Goal: Communication & Community: Answer question/provide support

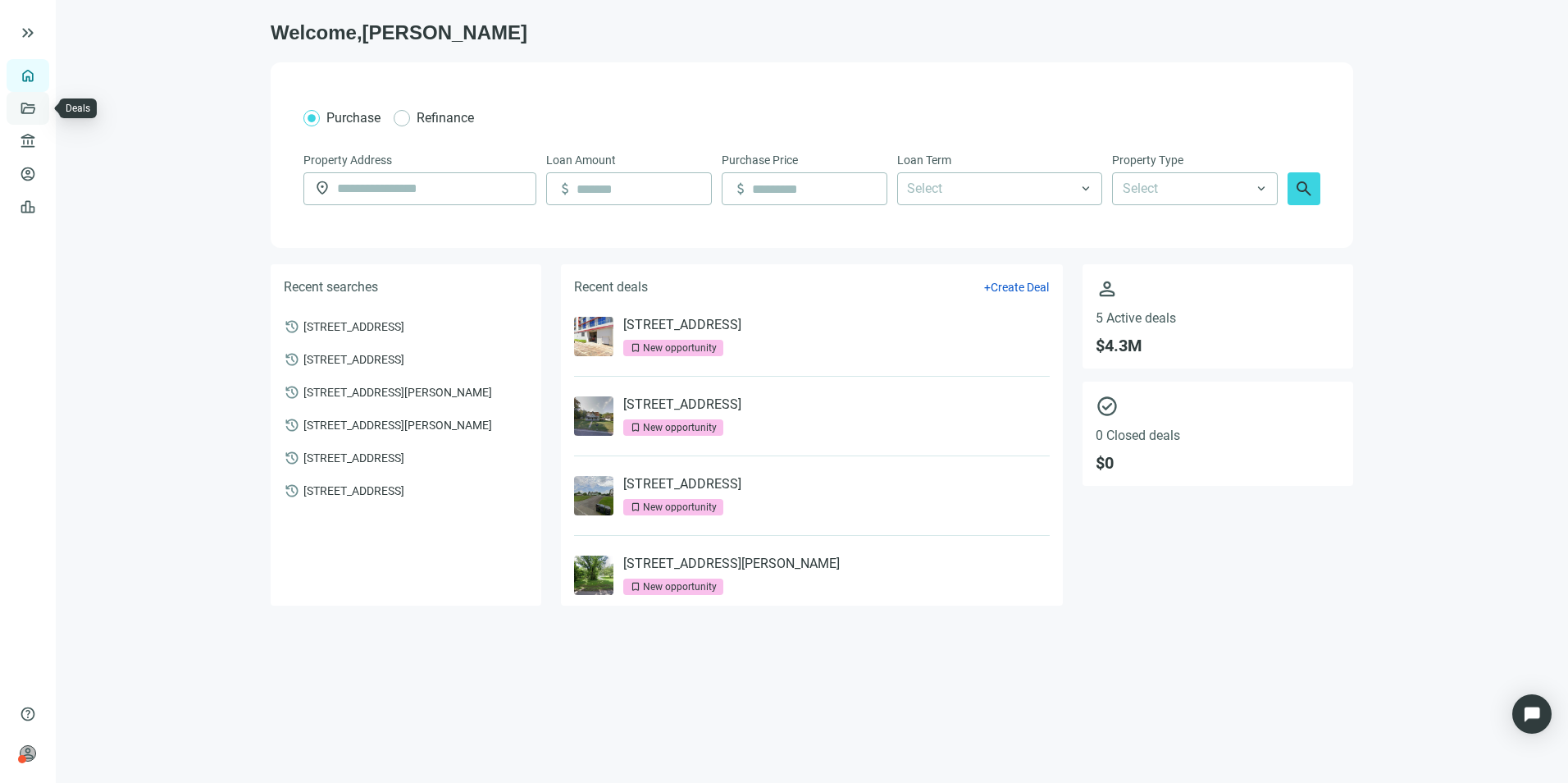
click at [41, 106] on link "Deals" at bounding box center [56, 107] width 30 height 13
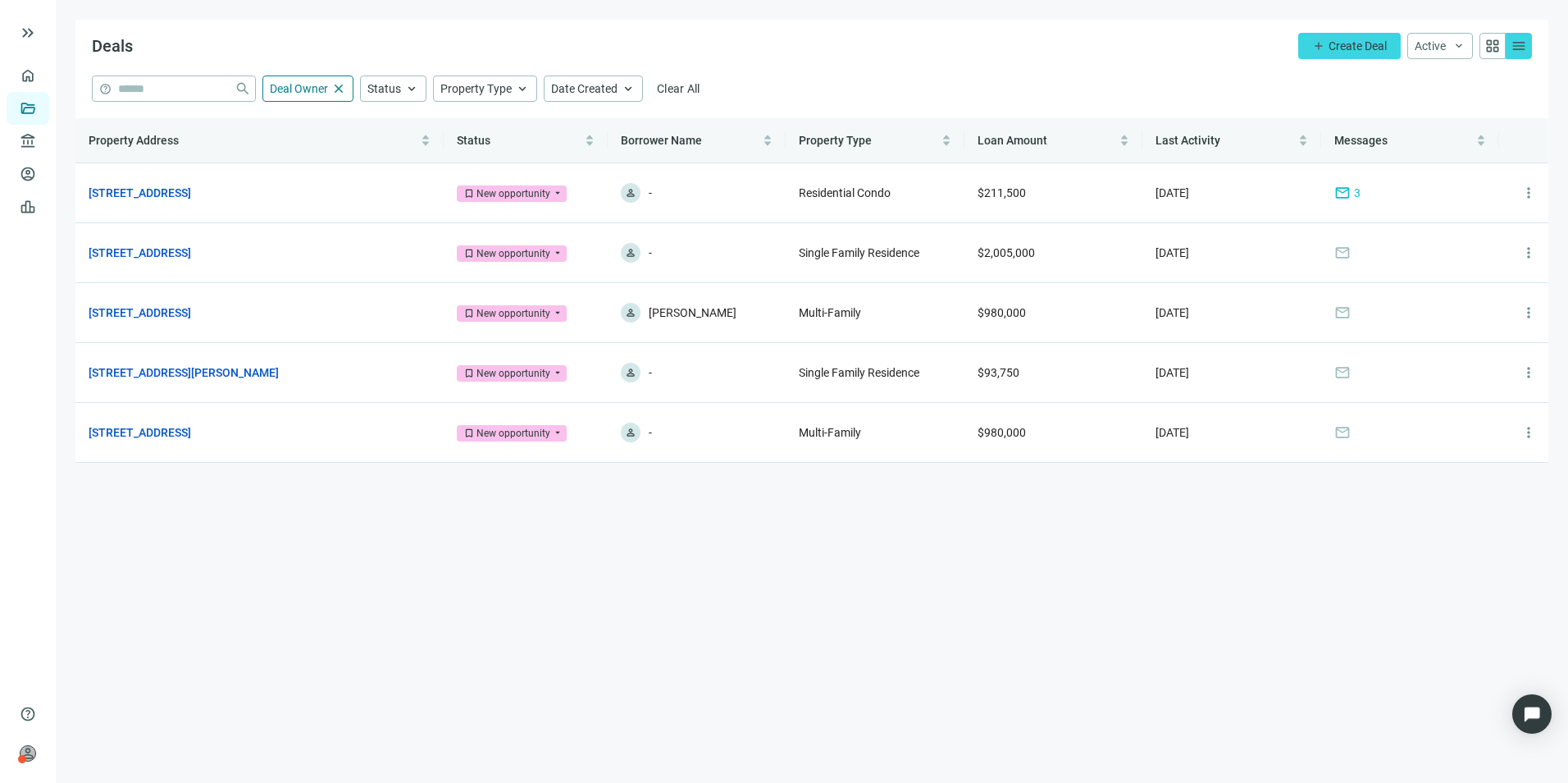
click at [766, 565] on main "Deals add Create Deal Active keyboard_arrow_down grid_view menu help close Deal…" at bounding box center [812, 392] width 1513 height 783
click at [191, 188] on link "[STREET_ADDRESS]" at bounding box center [139, 192] width 102 height 18
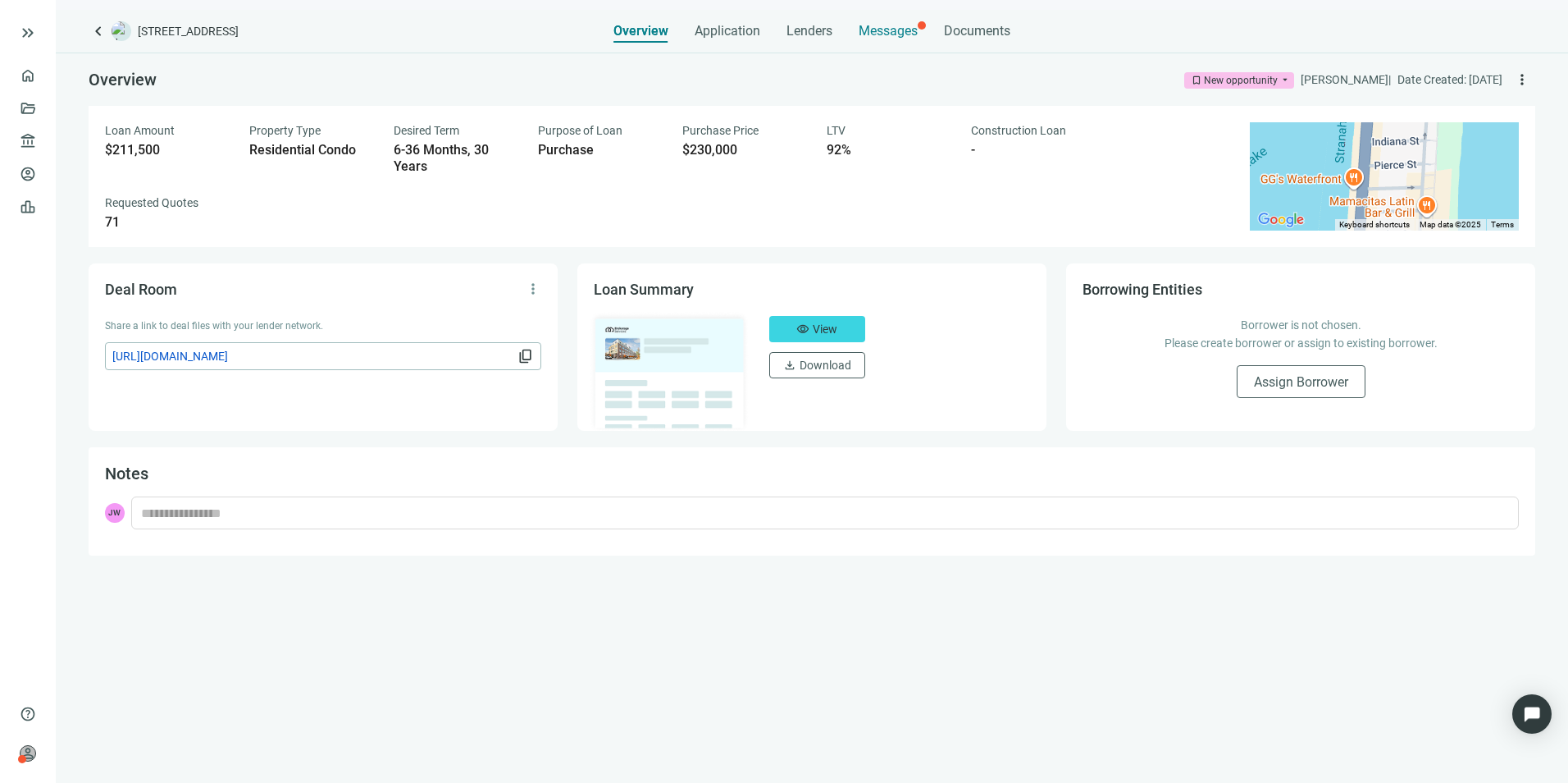
click at [897, 28] on span "Messages" at bounding box center [888, 31] width 59 height 16
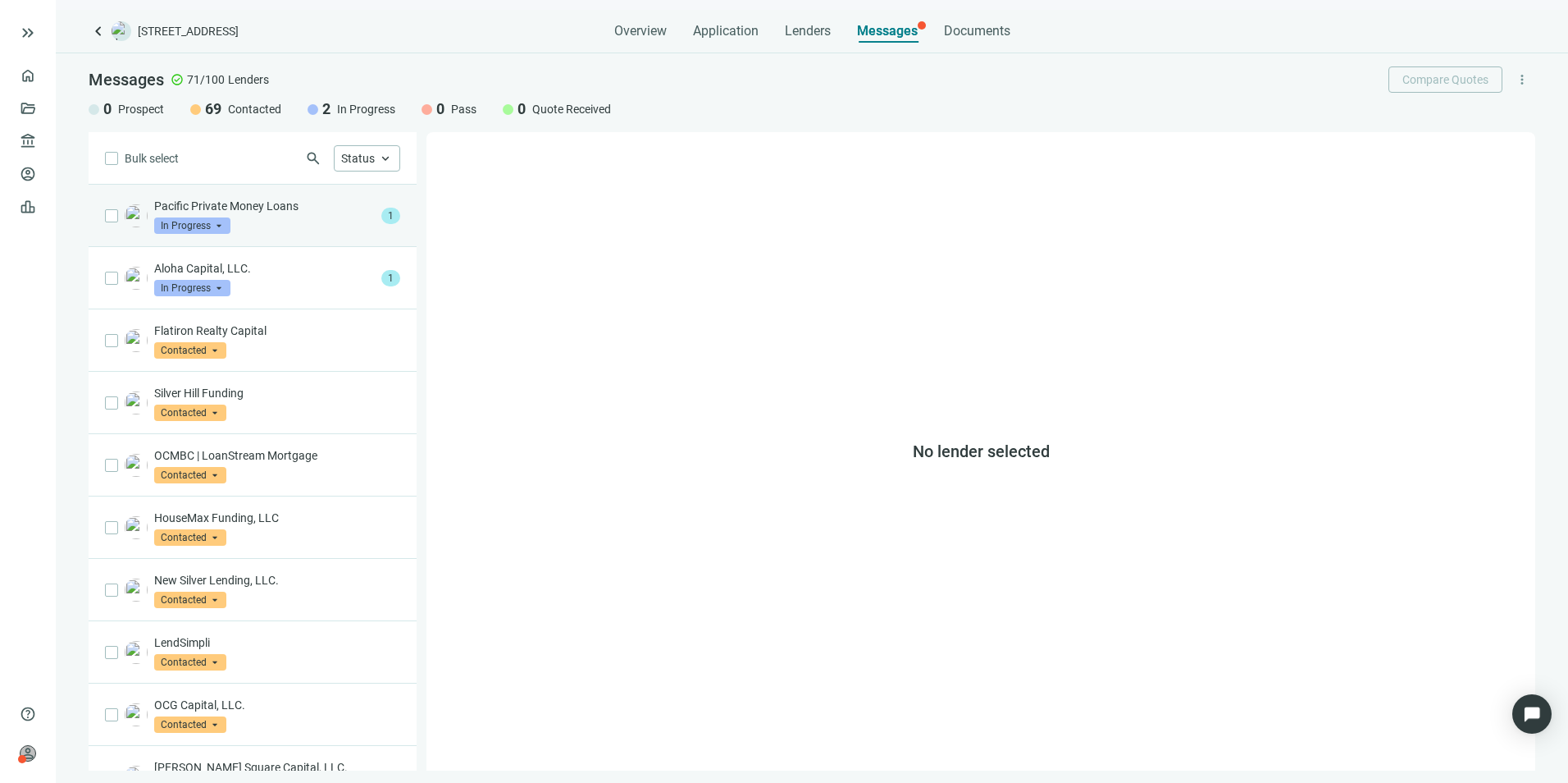
click at [229, 222] on span "In Progress" at bounding box center [192, 225] width 76 height 17
click at [289, 208] on p "Pacific Private Money Loans" at bounding box center [265, 205] width 221 height 17
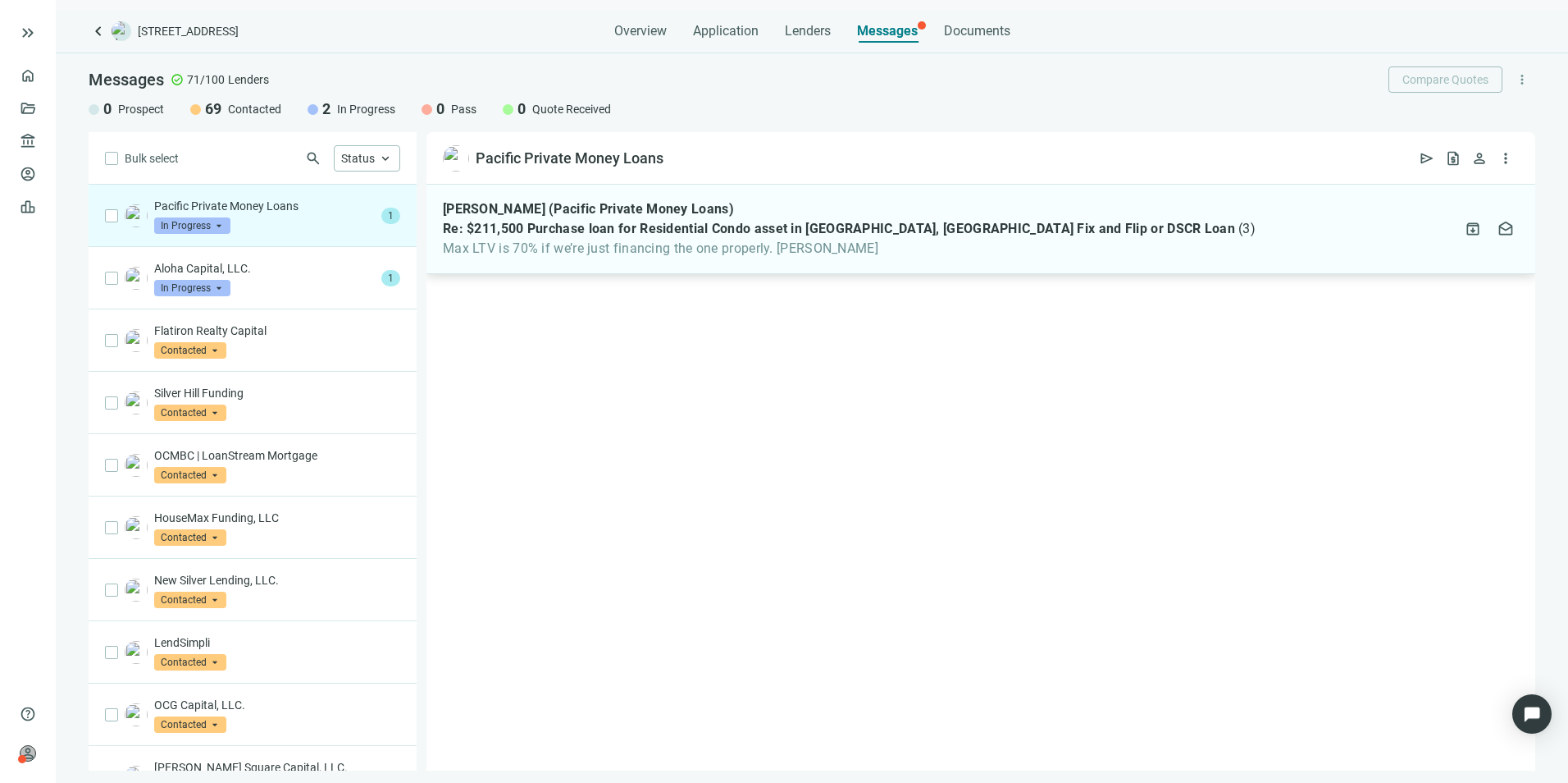
click at [805, 248] on span "Max LTV is 70% if we’re just financing the one properly. [PERSON_NAME]" at bounding box center [849, 248] width 813 height 17
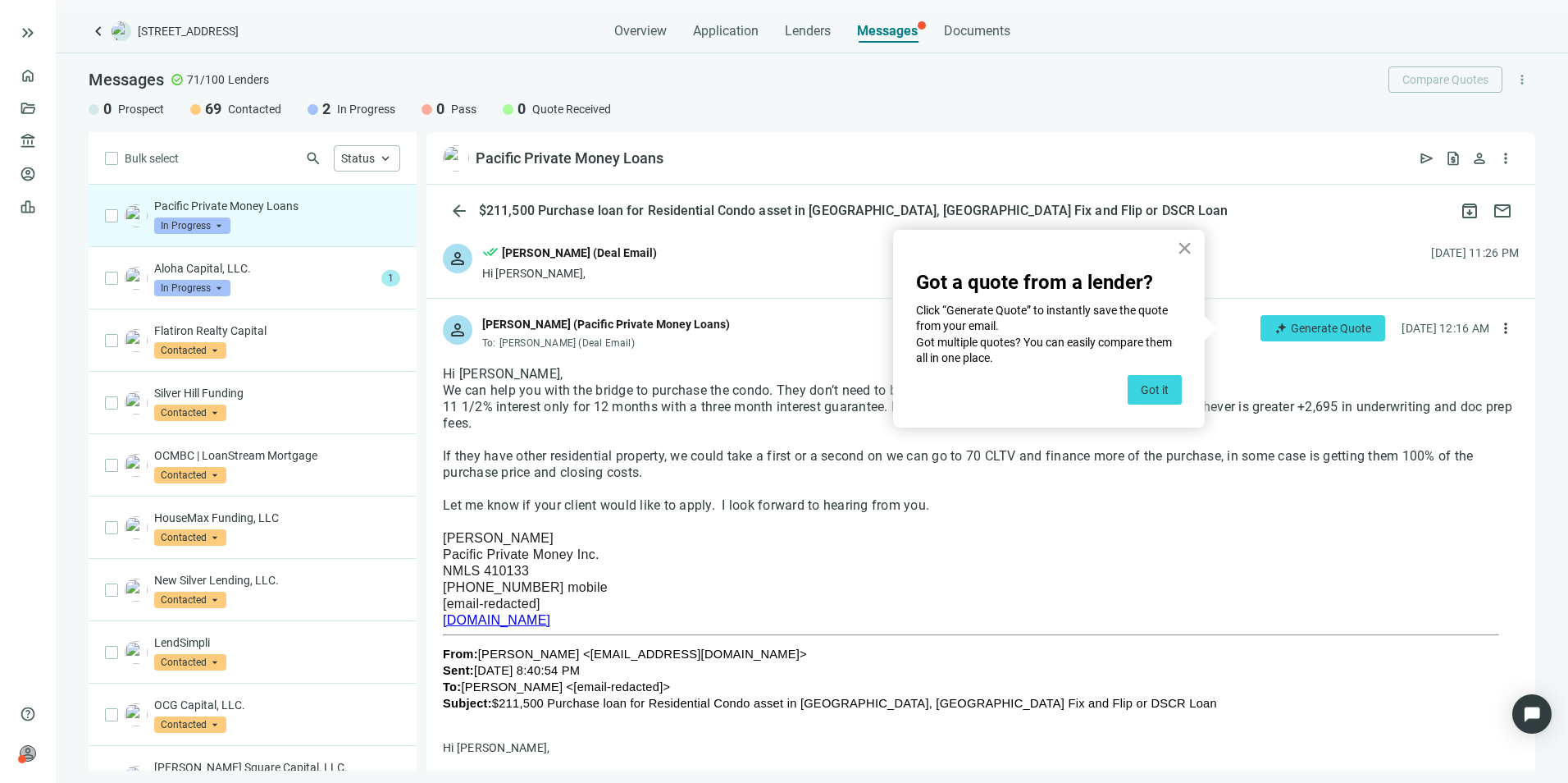
click at [1183, 246] on button "×" at bounding box center [1185, 248] width 16 height 26
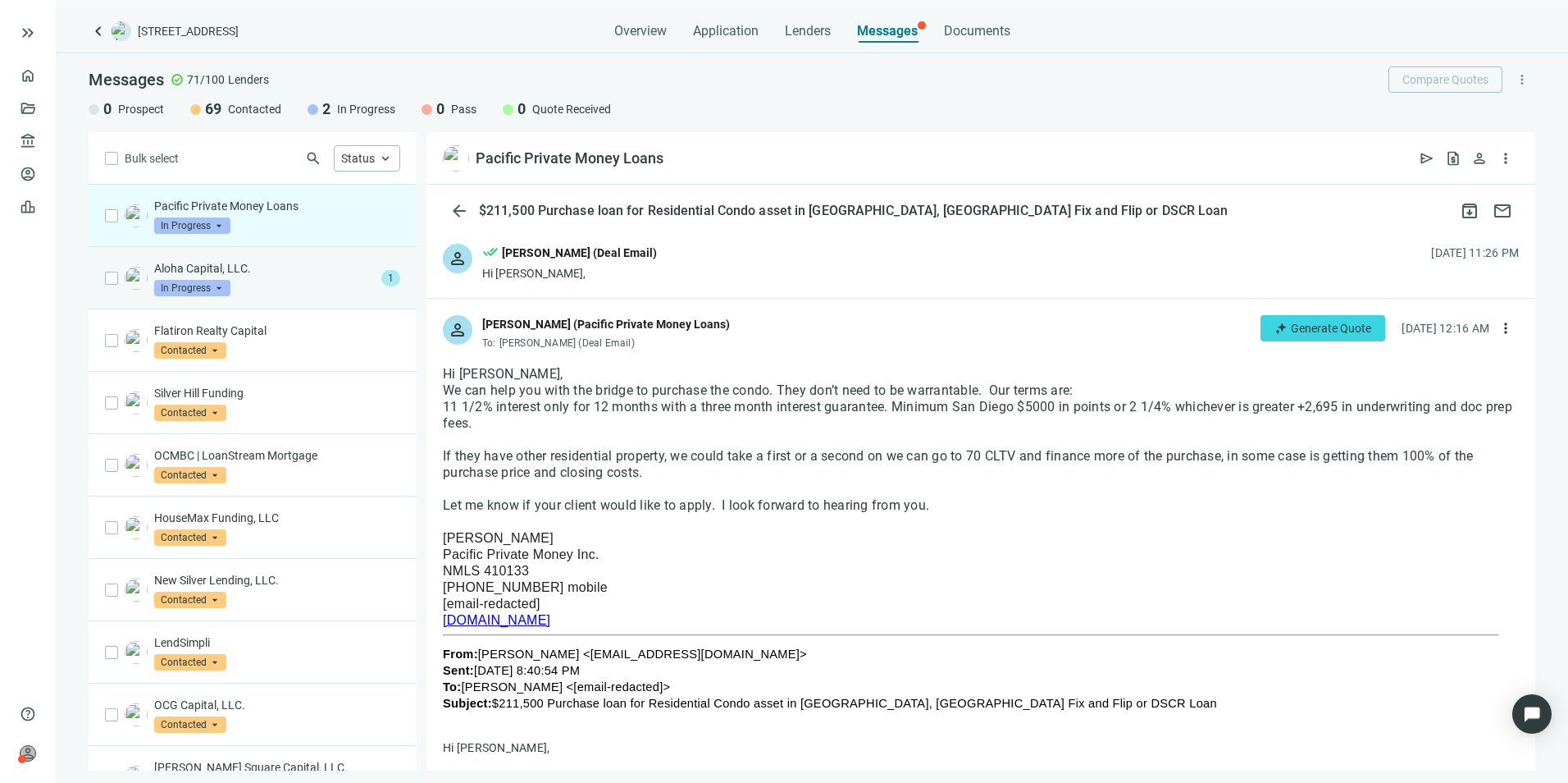
click at [302, 279] on div "Aloha Capital, LLC. In Progress arrow_drop_down" at bounding box center [265, 278] width 221 height 36
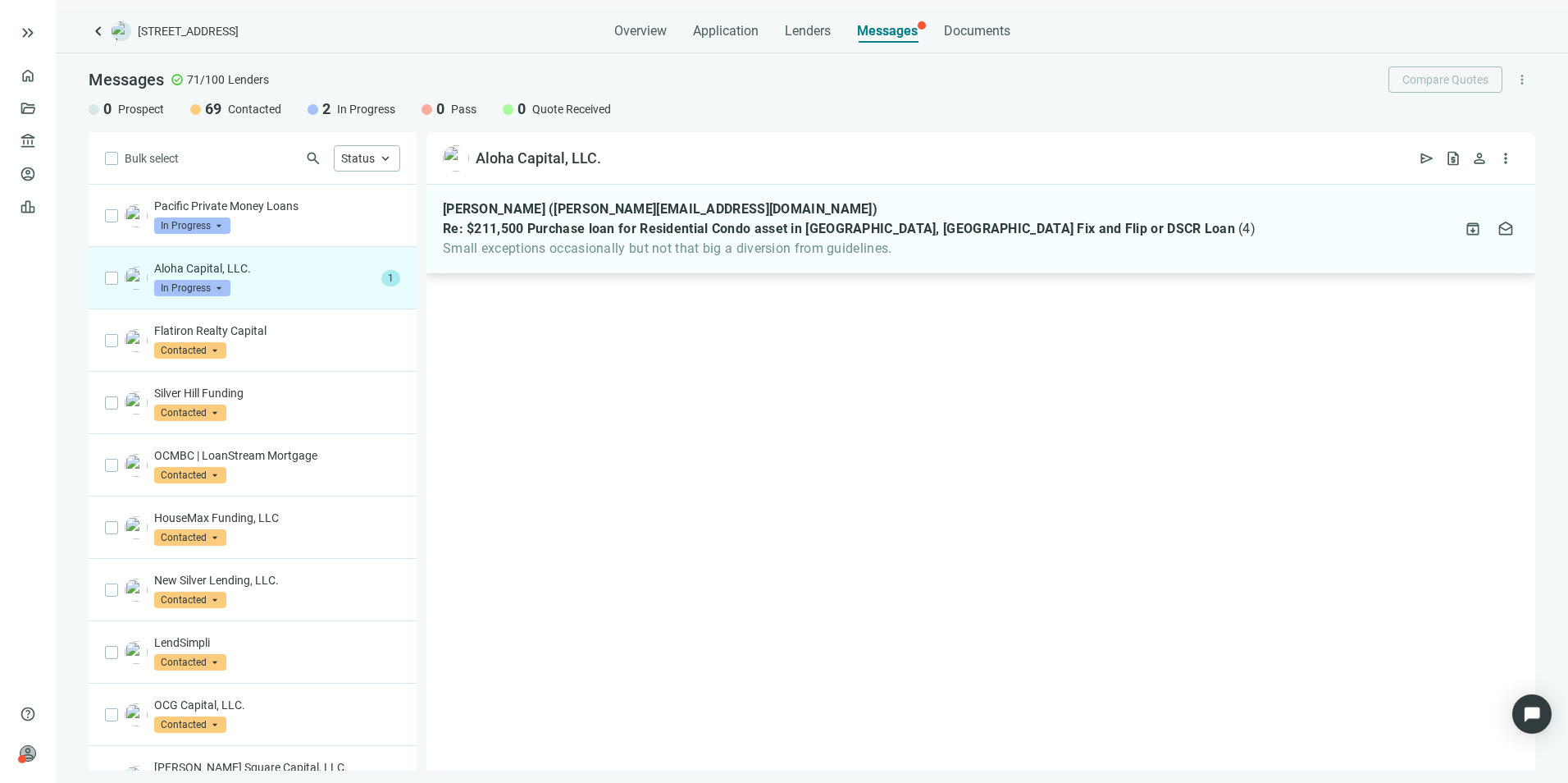
click at [673, 248] on span "Small exceptions occasionally but not that big a diversion from guidelines." at bounding box center [849, 248] width 813 height 17
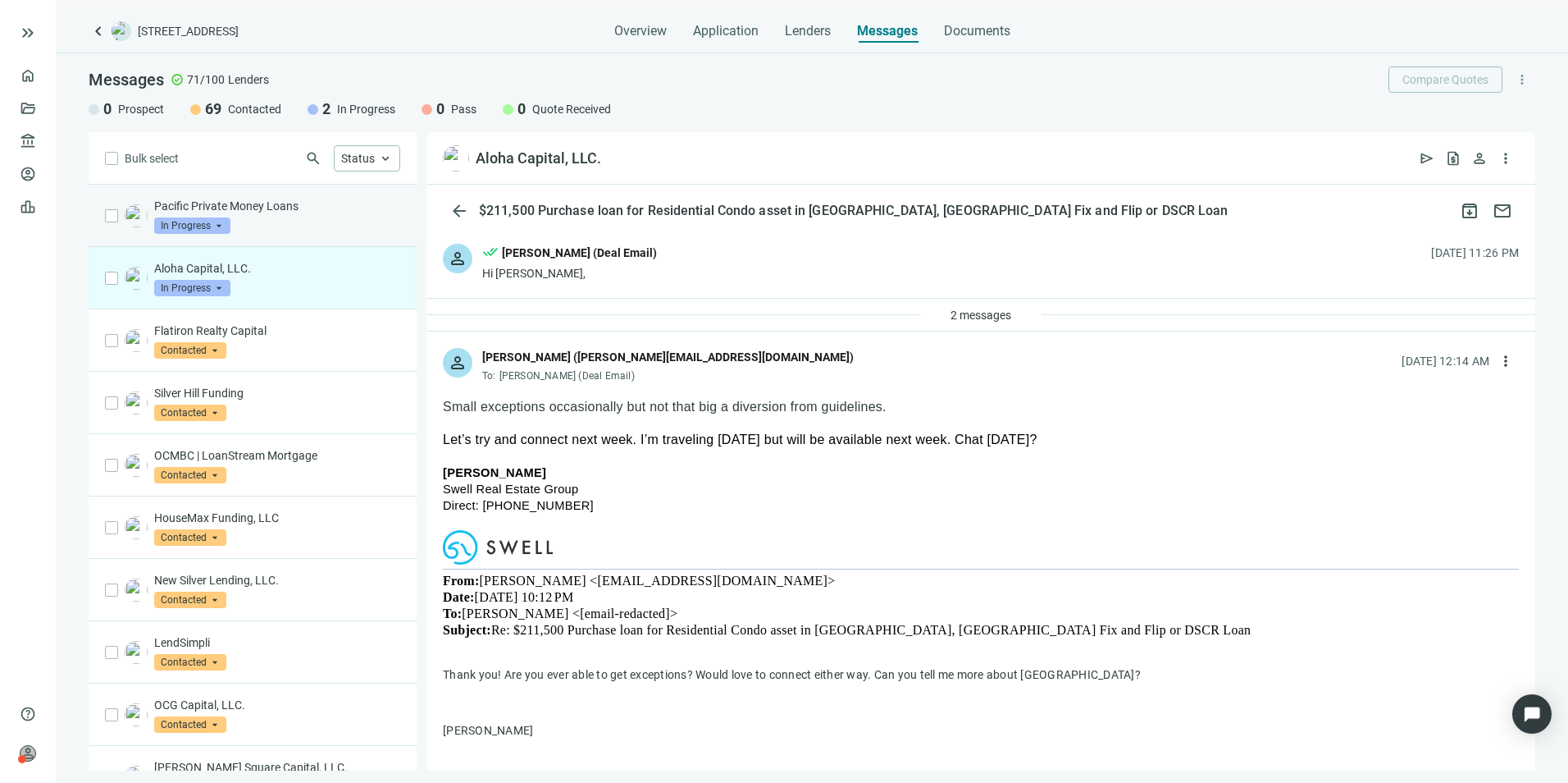
click at [275, 217] on div "Pacific Private Money Loans In Progress arrow_drop_down contacted in_progress q…" at bounding box center [278, 215] width 246 height 36
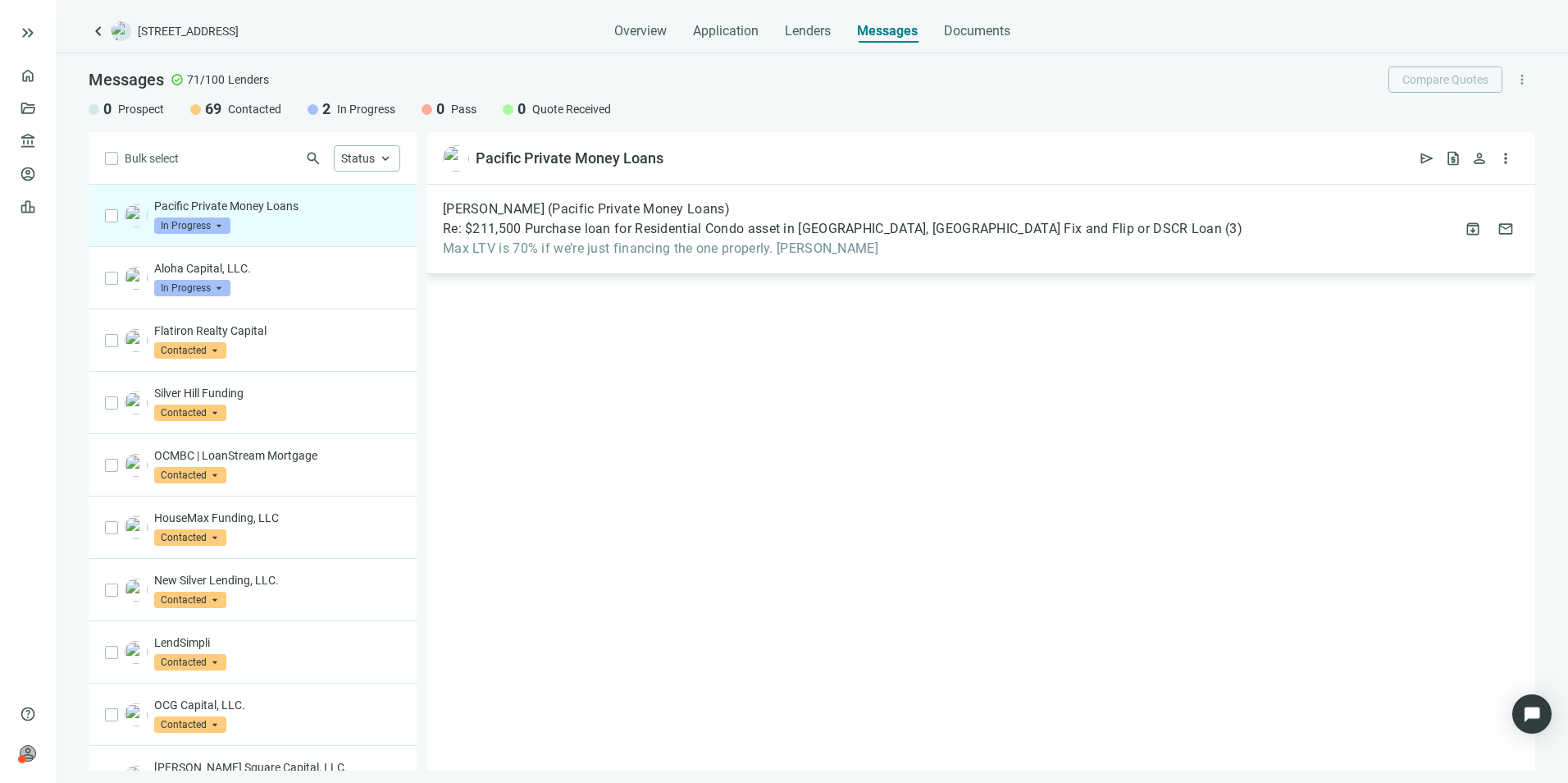
click at [620, 239] on div "[PERSON_NAME] (Pacific Private Money Loans) Re: $211,500 Purchase loan for Resi…" at bounding box center [843, 229] width 800 height 56
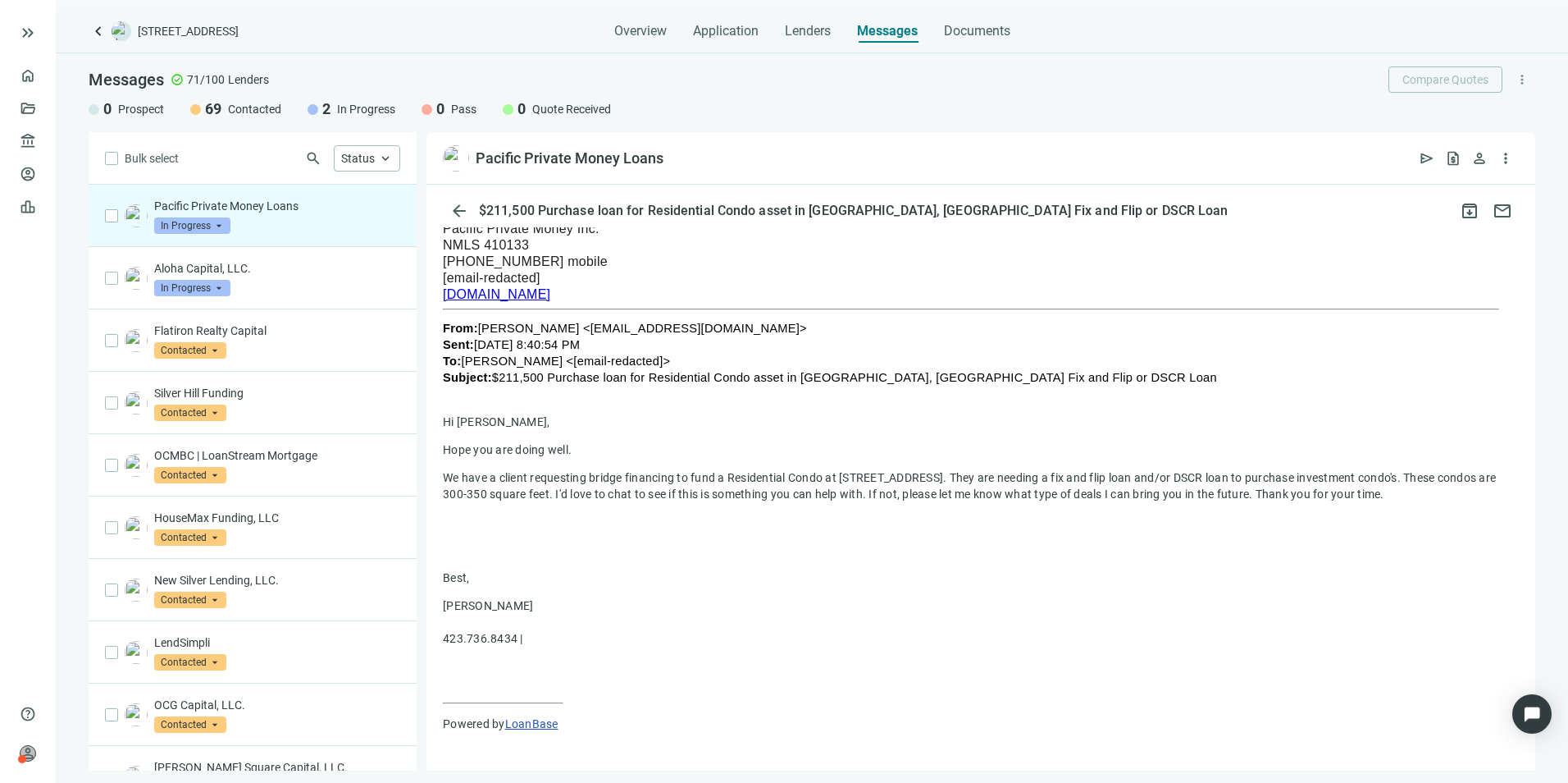
scroll to position [649, 0]
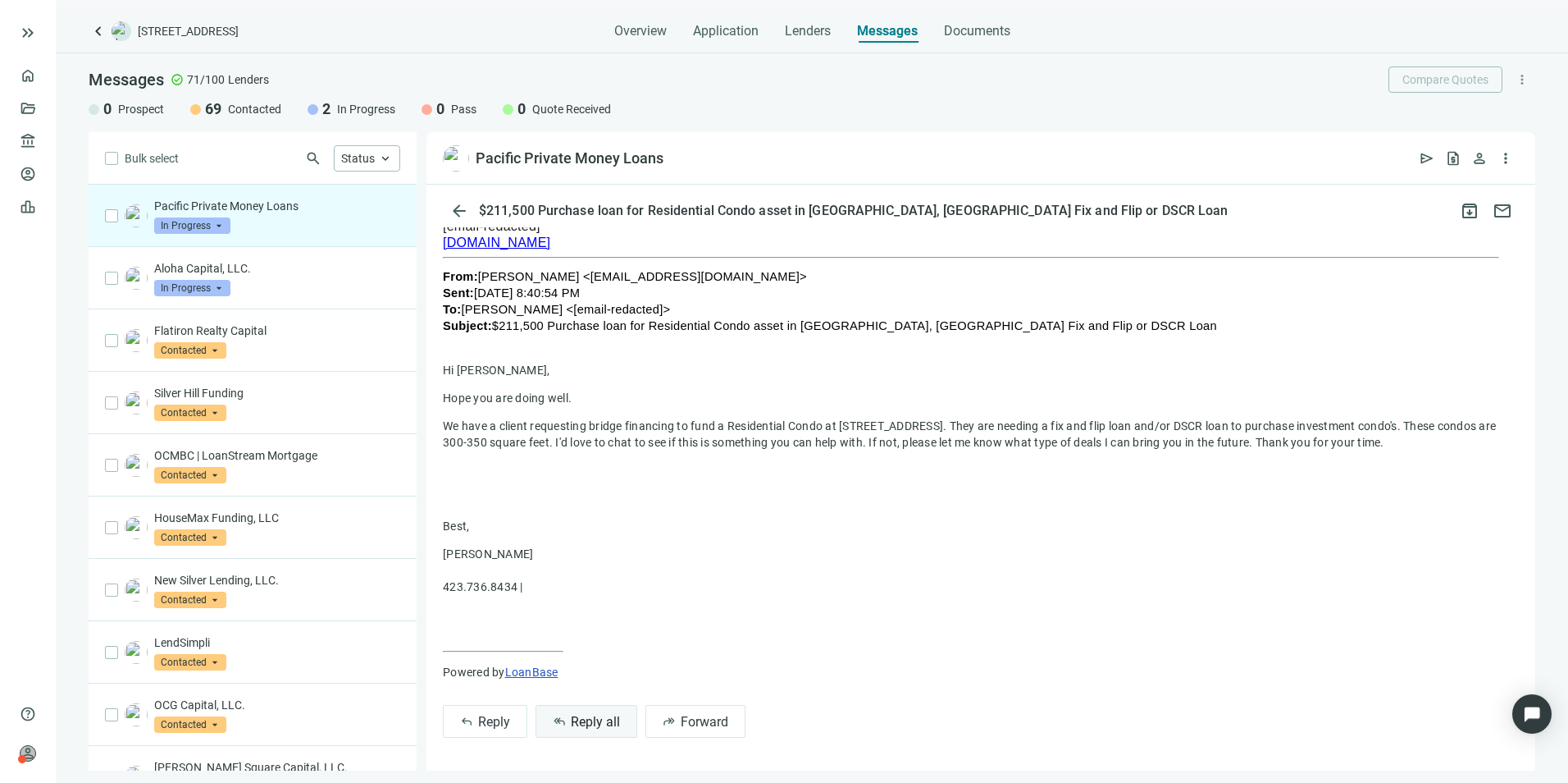
click at [585, 722] on span "Reply all" at bounding box center [596, 722] width 49 height 16
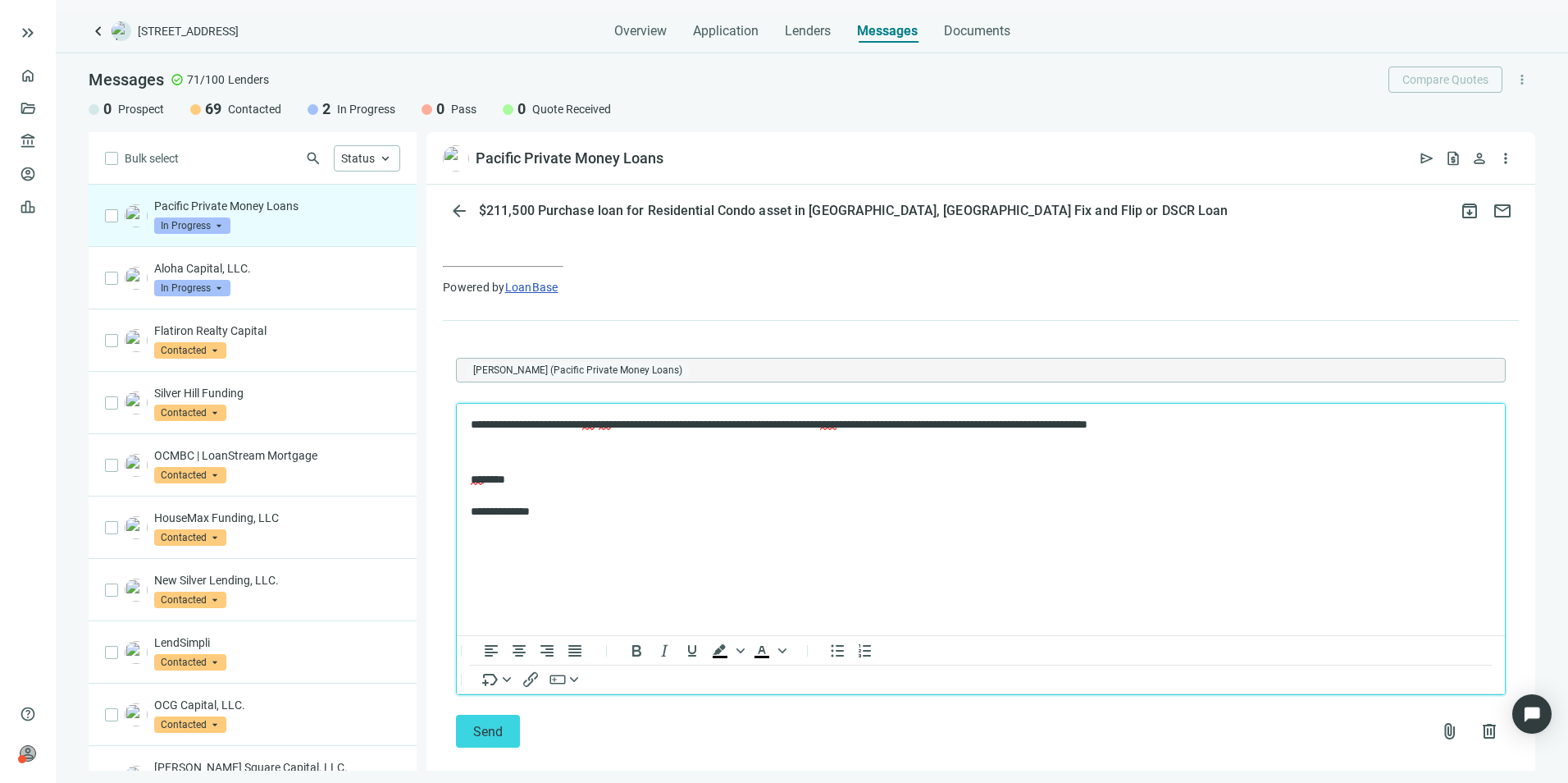
scroll to position [1057, 0]
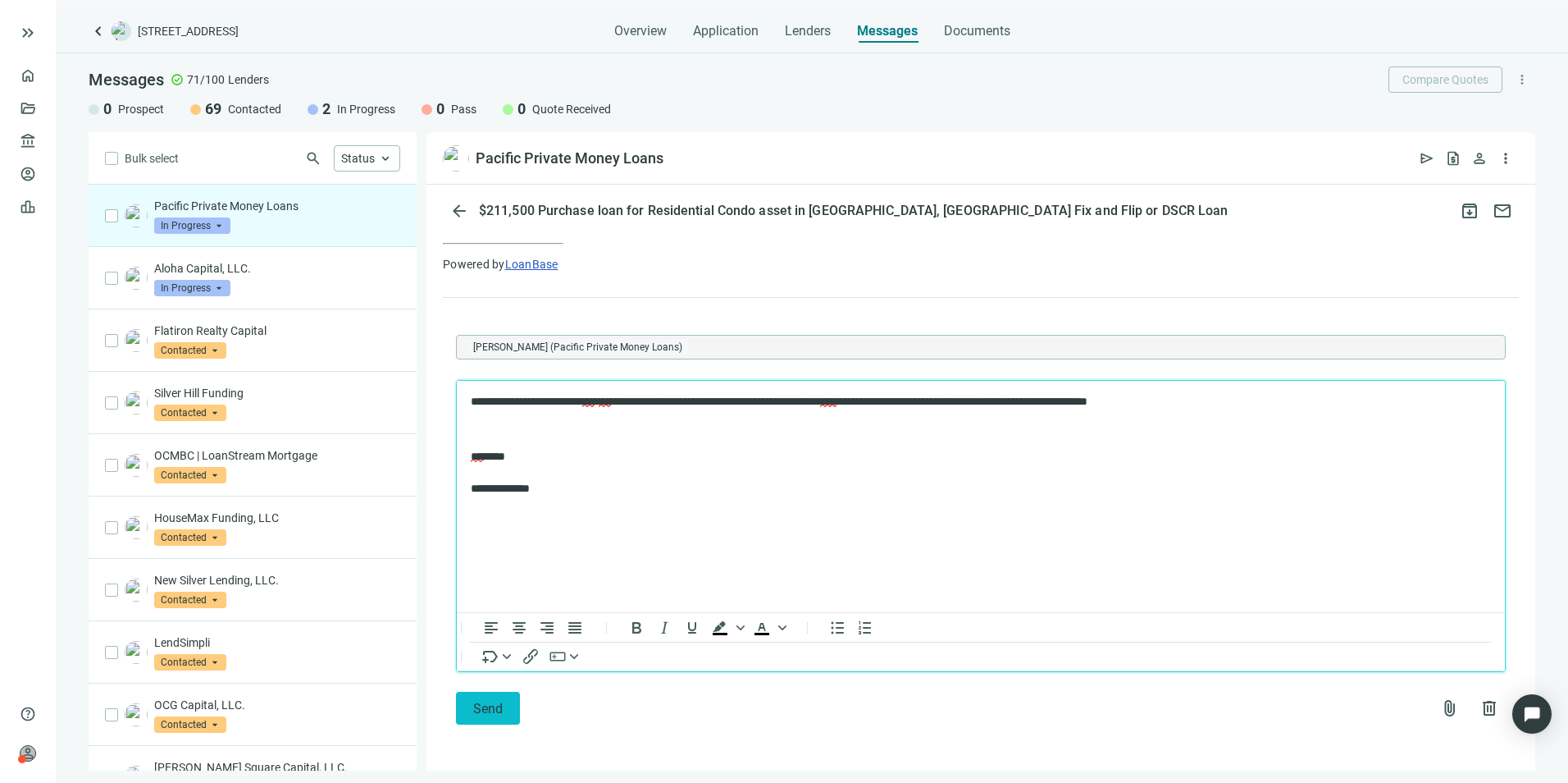
click at [484, 707] on span "Send" at bounding box center [488, 709] width 30 height 16
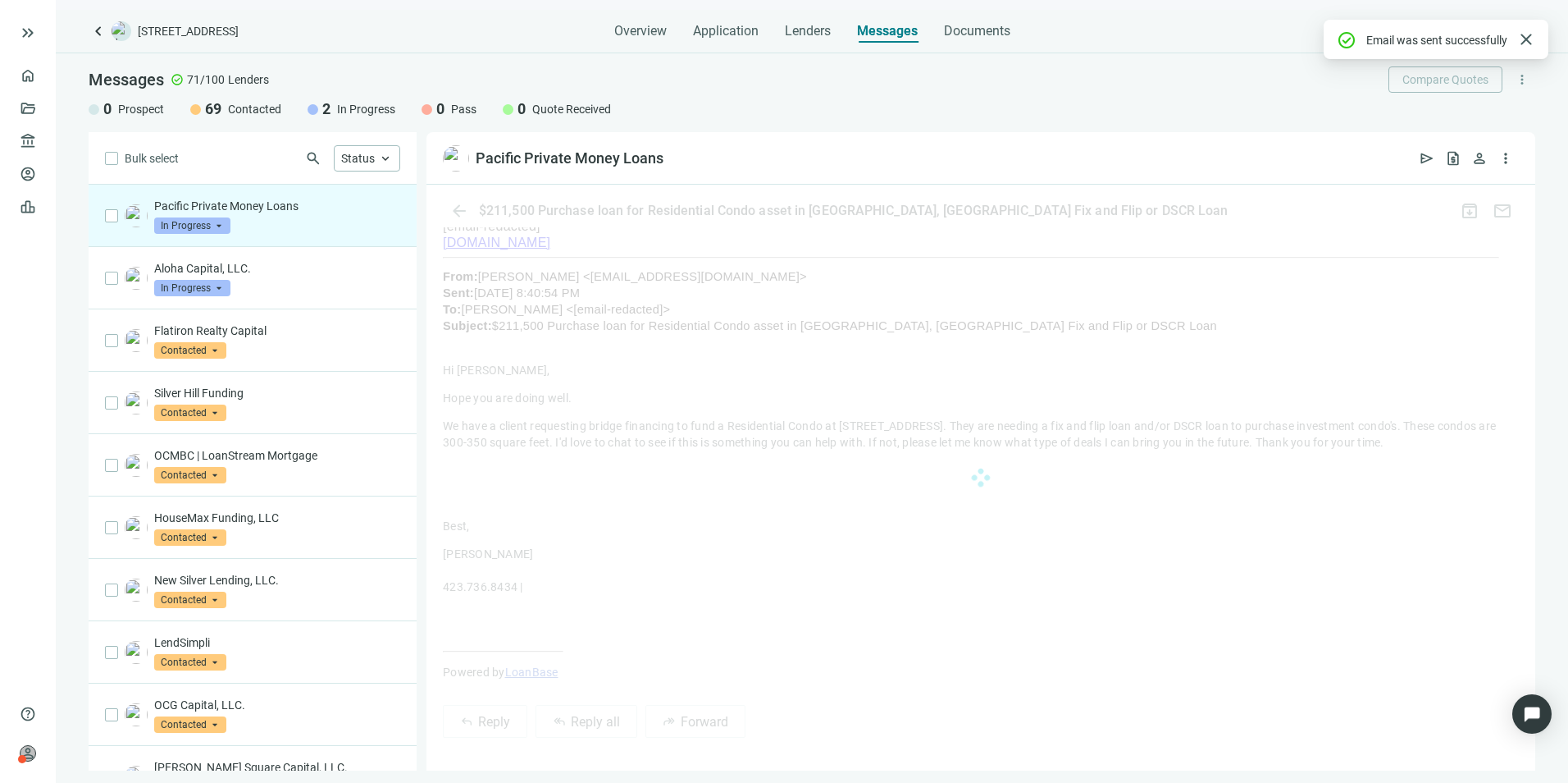
scroll to position [967, 0]
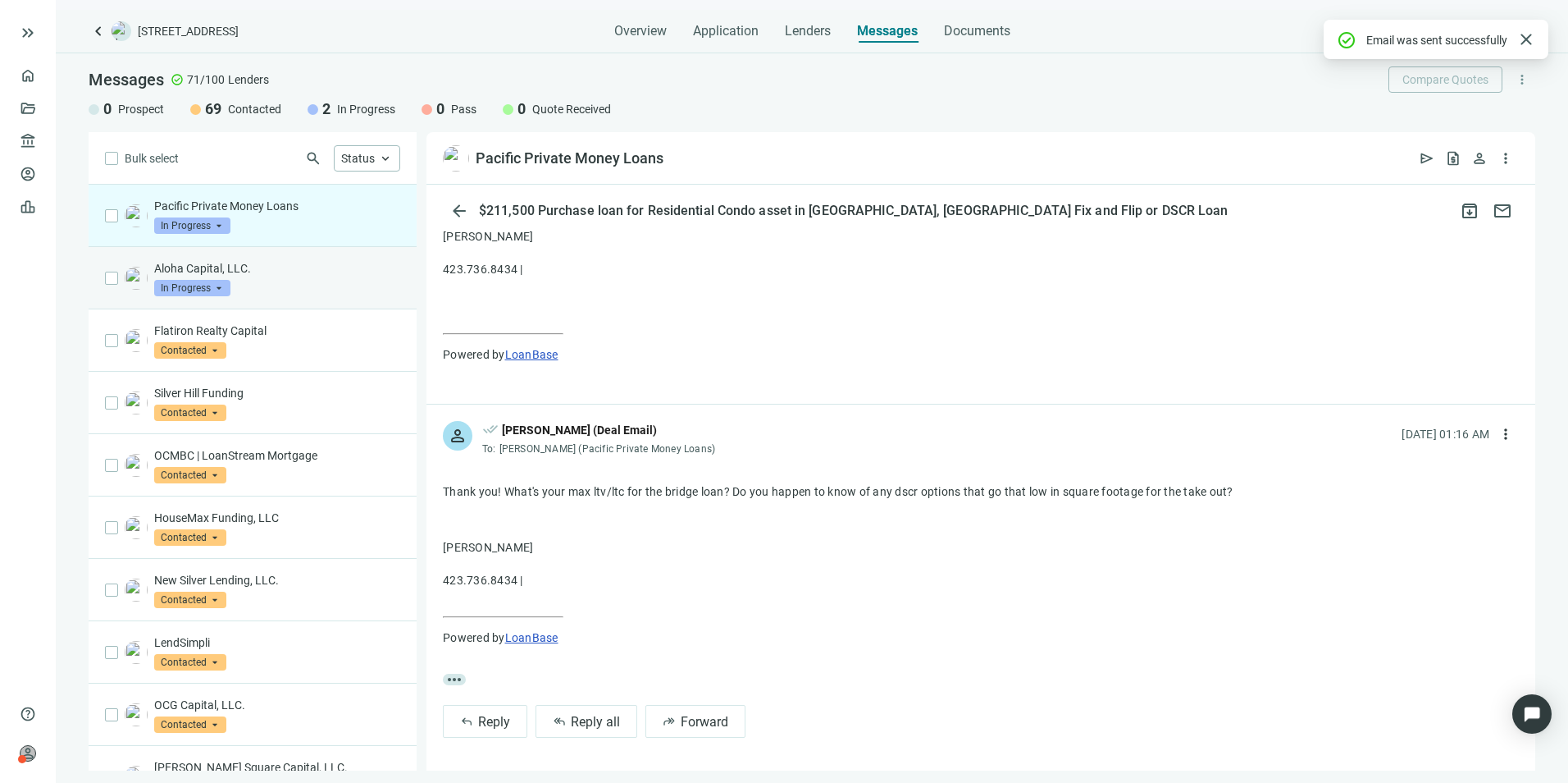
click at [240, 263] on p "Aloha Capital, LLC." at bounding box center [278, 268] width 246 height 17
